Goal: Task Accomplishment & Management: Manage account settings

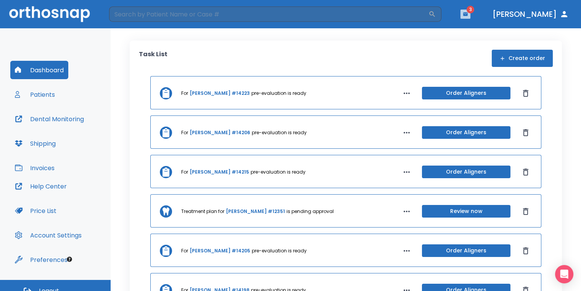
click at [468, 15] on icon "button" at bounding box center [465, 13] width 5 height 3
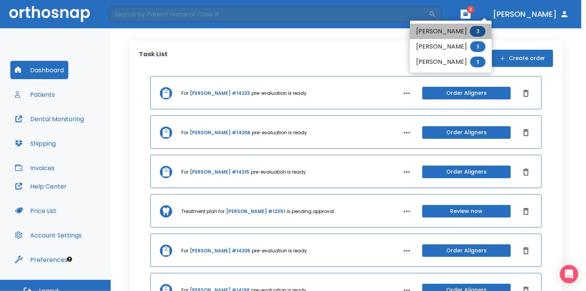
click at [443, 34] on li "[PERSON_NAME] 3" at bounding box center [451, 31] width 82 height 15
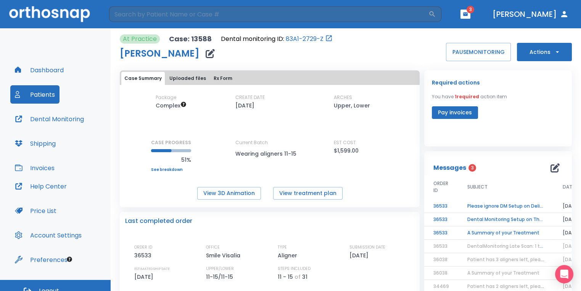
click at [515, 199] on th "SUBJECT" at bounding box center [506, 187] width 95 height 24
click at [514, 204] on td "Please ignore DM Setup on Delivery Day msg" at bounding box center [506, 205] width 95 height 13
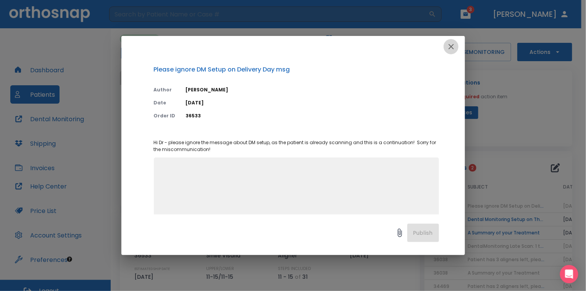
click at [451, 48] on icon "button" at bounding box center [451, 46] width 9 height 9
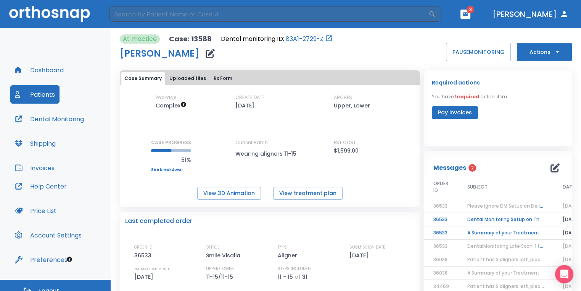
click at [482, 217] on td "Dental Monitoring Setup on The Delivery Day" at bounding box center [506, 219] width 95 height 13
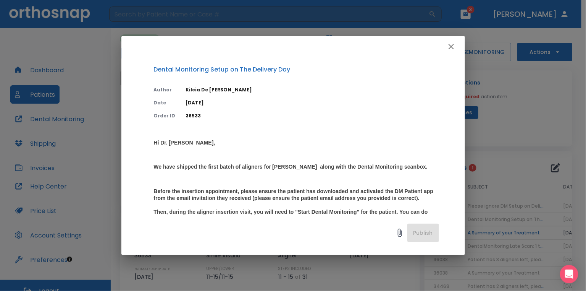
click at [453, 46] on icon "button" at bounding box center [451, 46] width 9 height 9
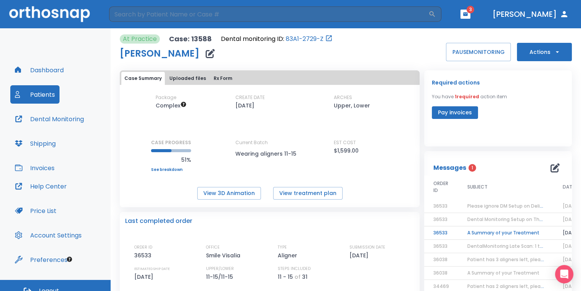
click at [478, 235] on td "A Summary of your Treatment" at bounding box center [506, 232] width 95 height 13
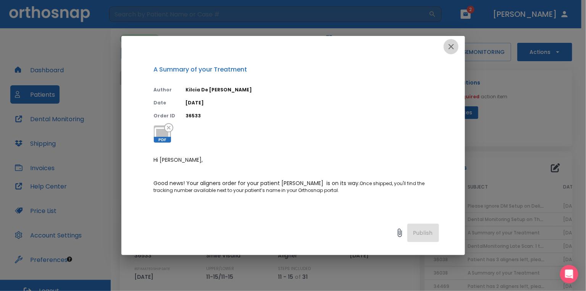
click at [455, 43] on icon "button" at bounding box center [451, 46] width 9 height 9
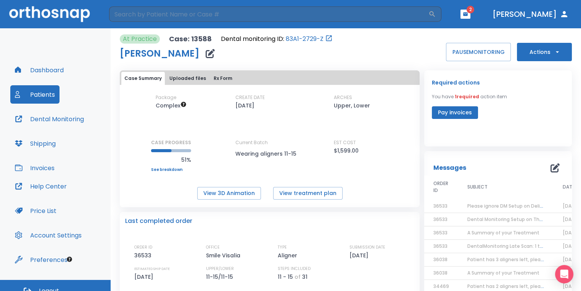
click at [471, 13] on button "button" at bounding box center [466, 14] width 10 height 9
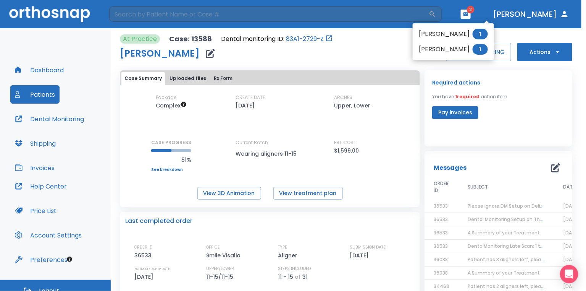
click at [463, 32] on li "Debbie Chavez 1" at bounding box center [453, 33] width 81 height 15
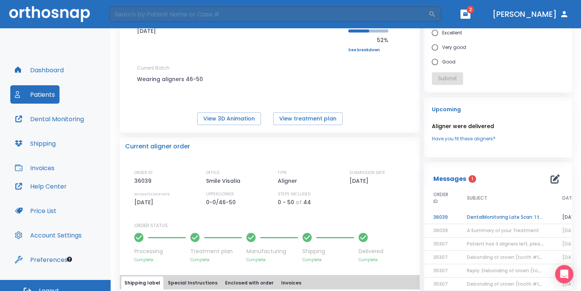
scroll to position [76, 0]
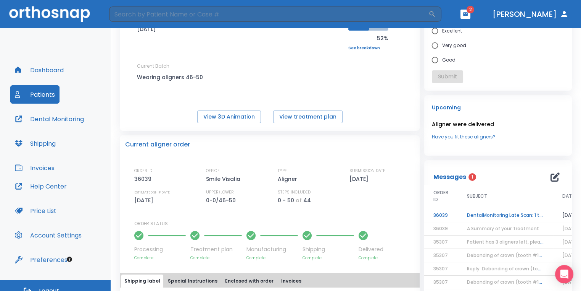
click at [533, 211] on td "DentalMonitoring Late Scan: 1 to 2 Weeks Notification" at bounding box center [505, 214] width 95 height 13
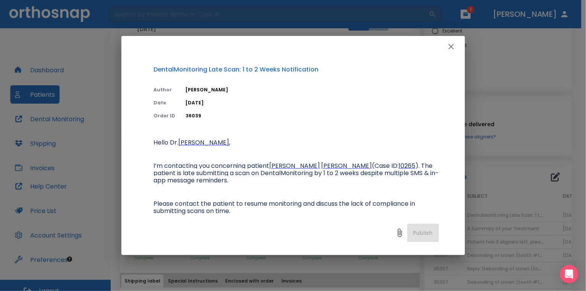
click at [452, 46] on icon "button" at bounding box center [451, 46] width 9 height 9
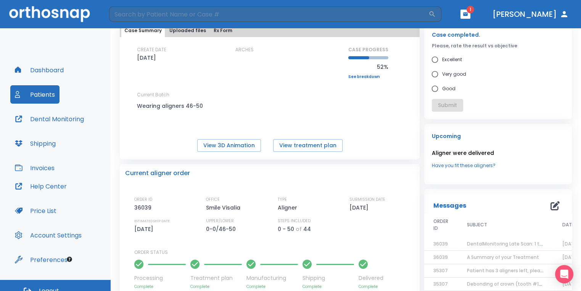
scroll to position [0, 0]
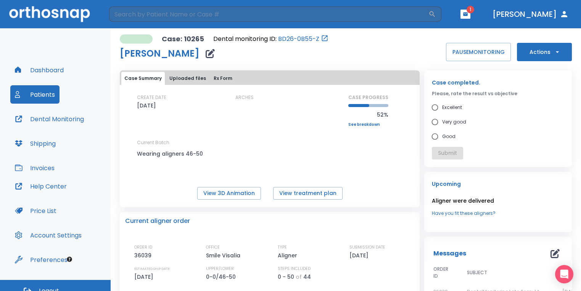
click at [475, 11] on span "1" at bounding box center [471, 10] width 8 height 8
click at [471, 18] on button "button" at bounding box center [466, 14] width 10 height 9
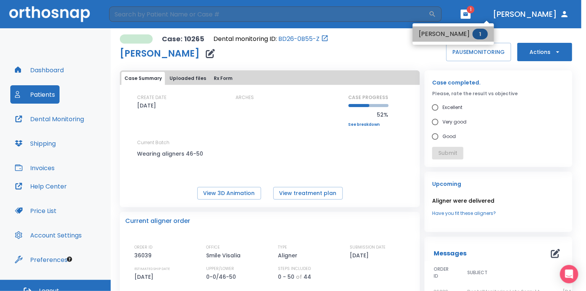
click at [488, 31] on span "1" at bounding box center [480, 34] width 15 height 11
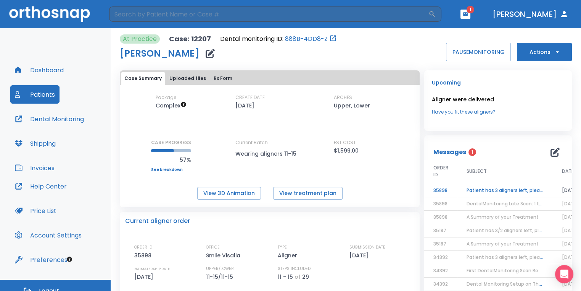
click at [490, 187] on td "Patient has 3 aligners left, please order next set!" at bounding box center [505, 190] width 95 height 13
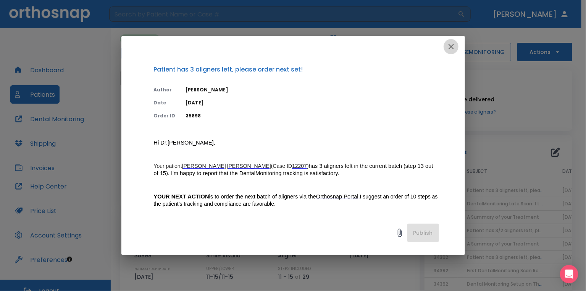
click at [447, 42] on icon "button" at bounding box center [451, 46] width 9 height 9
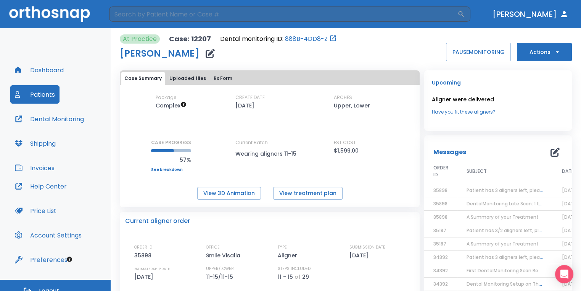
click at [526, 51] on button "Actions" at bounding box center [544, 52] width 55 height 18
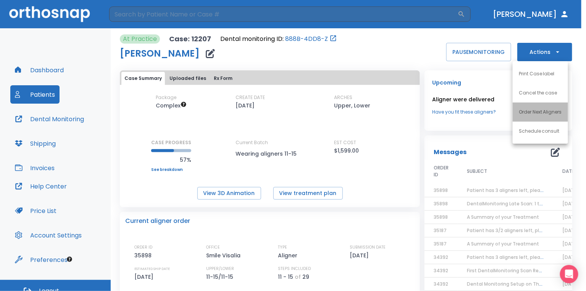
click at [537, 108] on p "Order Next Aligners" at bounding box center [540, 111] width 43 height 7
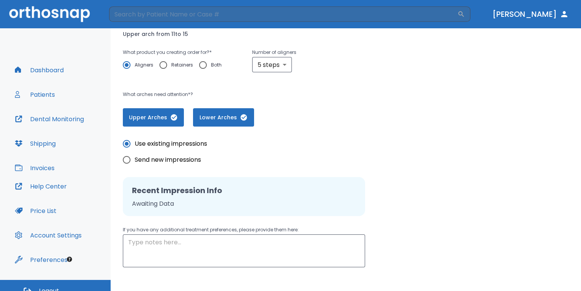
scroll to position [155, 0]
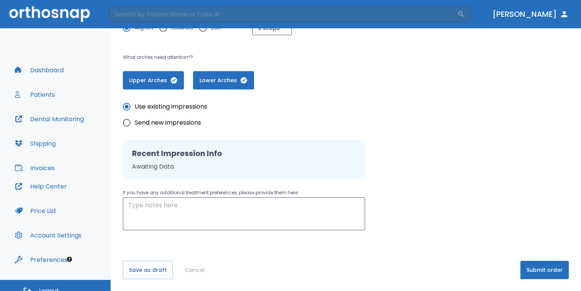
click at [546, 275] on button "Submit order" at bounding box center [545, 269] width 48 height 18
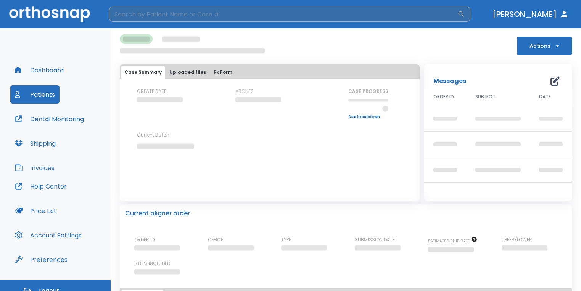
click at [337, 13] on input "search" at bounding box center [283, 13] width 349 height 15
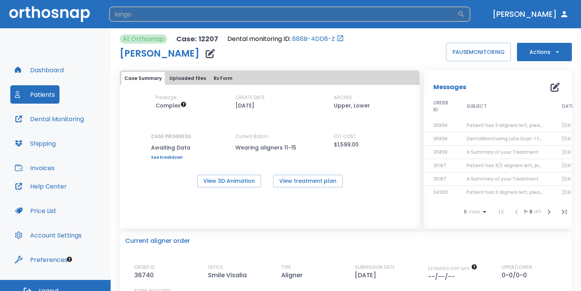
type input "lango"
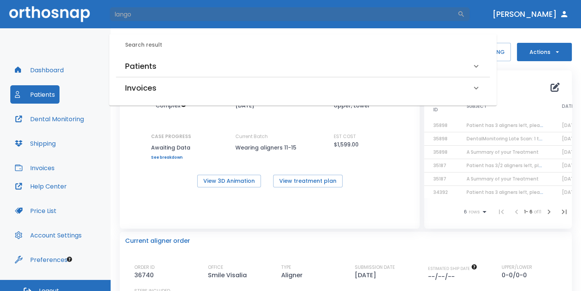
click at [263, 56] on div "Patients" at bounding box center [303, 65] width 374 height 21
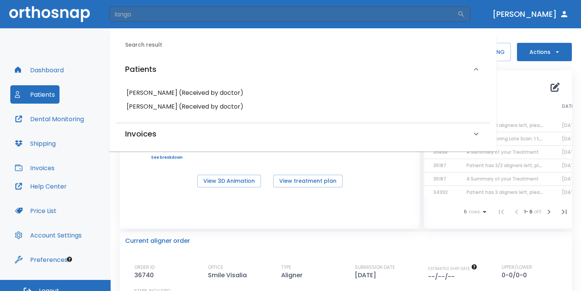
click at [189, 109] on h6 "Maria Lango (Received by doctor)" at bounding box center [303, 106] width 353 height 11
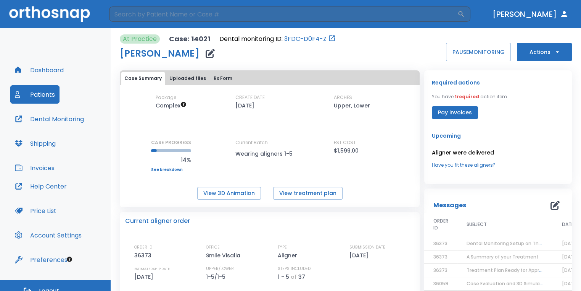
click at [206, 56] on icon "button" at bounding box center [210, 53] width 9 height 9
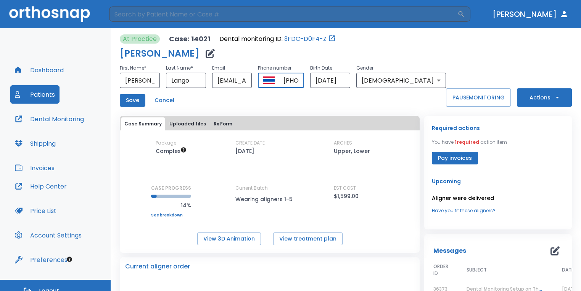
click at [304, 81] on input "+6612046985" at bounding box center [291, 80] width 26 height 15
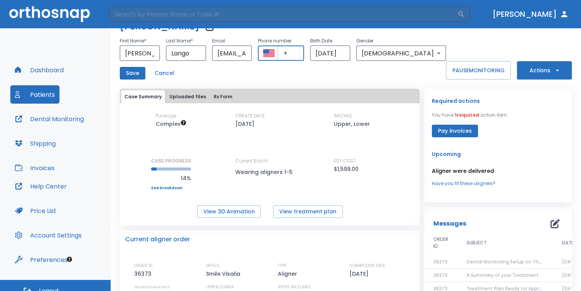
scroll to position [38, 0]
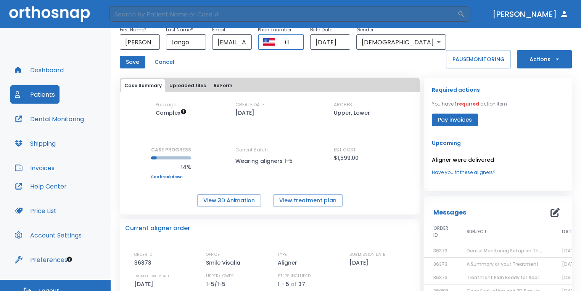
paste input "(661) 204-6985"
type input "+1 (661) 204-6985"
click at [136, 60] on button "Save" at bounding box center [133, 62] width 26 height 13
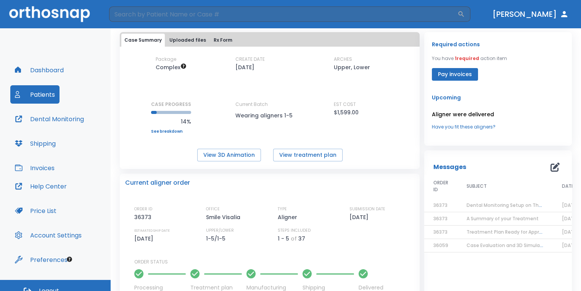
scroll to position [0, 0]
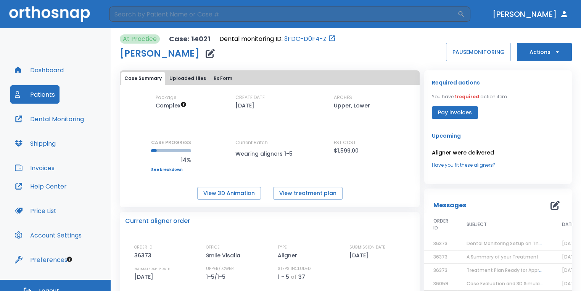
click at [206, 57] on icon "button" at bounding box center [210, 53] width 9 height 9
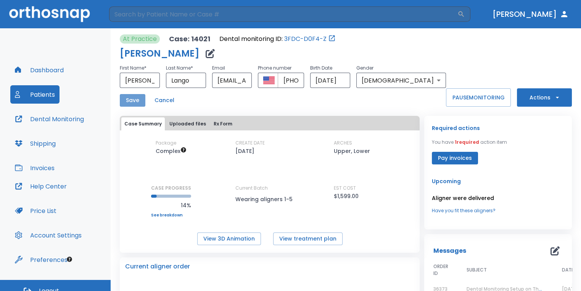
click at [132, 100] on button "Save" at bounding box center [133, 100] width 26 height 13
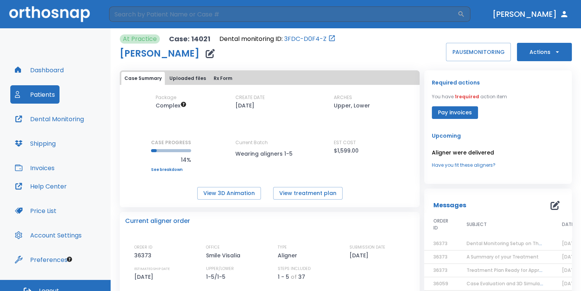
click at [73, 119] on button "Dental Monitoring" at bounding box center [49, 119] width 78 height 18
click at [303, 189] on button "View treatment plan" at bounding box center [307, 193] width 69 height 13
